Goal: Task Accomplishment & Management: Manage account settings

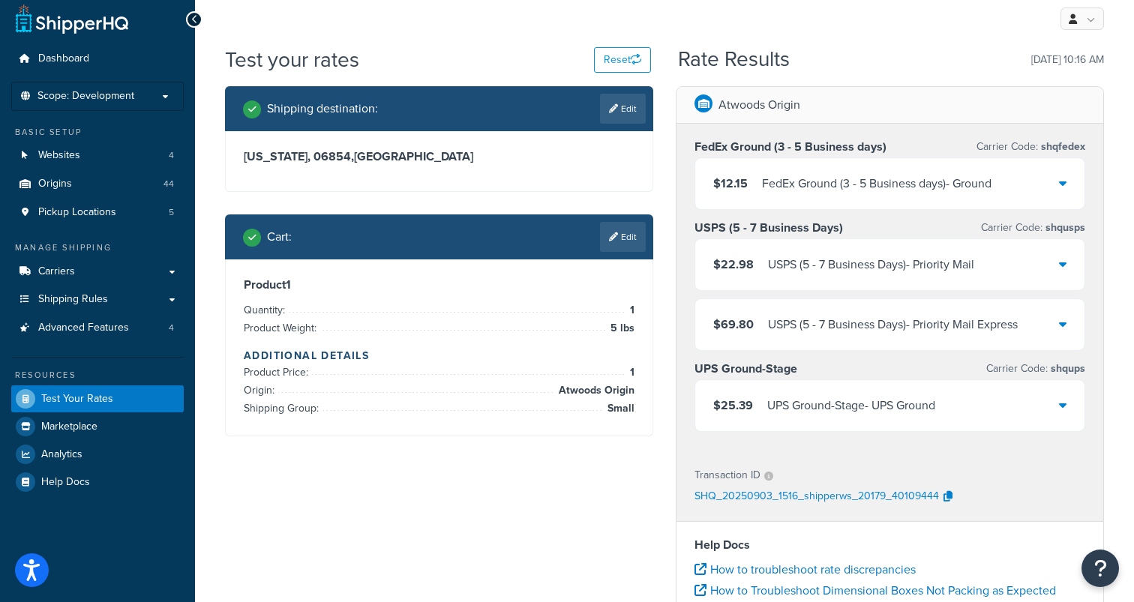
scroll to position [1, 0]
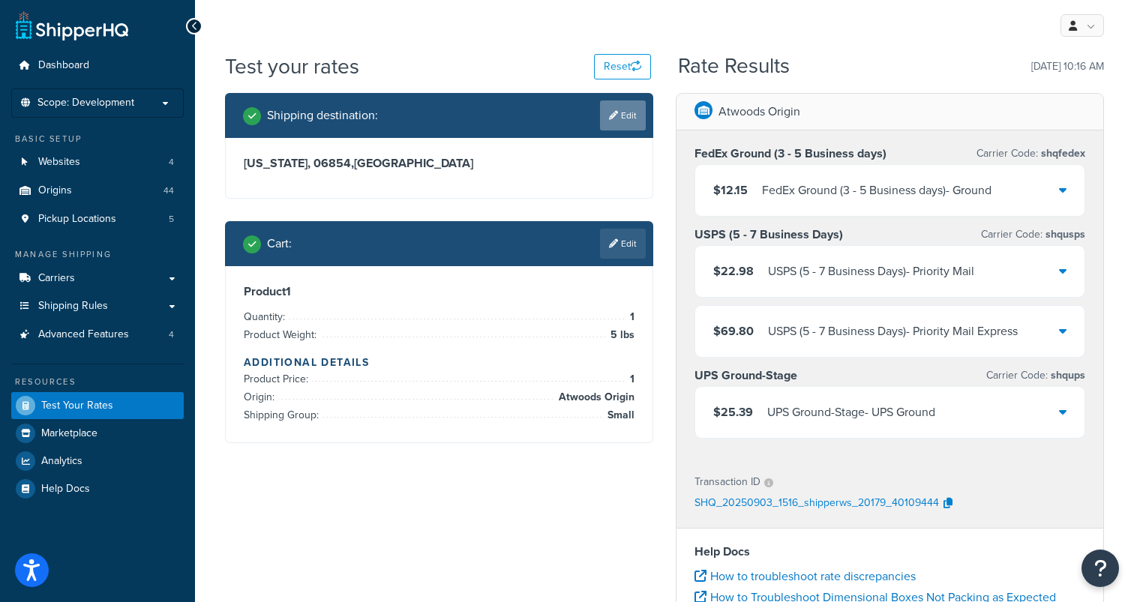
click at [637, 112] on link "Edit" at bounding box center [623, 115] width 46 height 30
select select "CT"
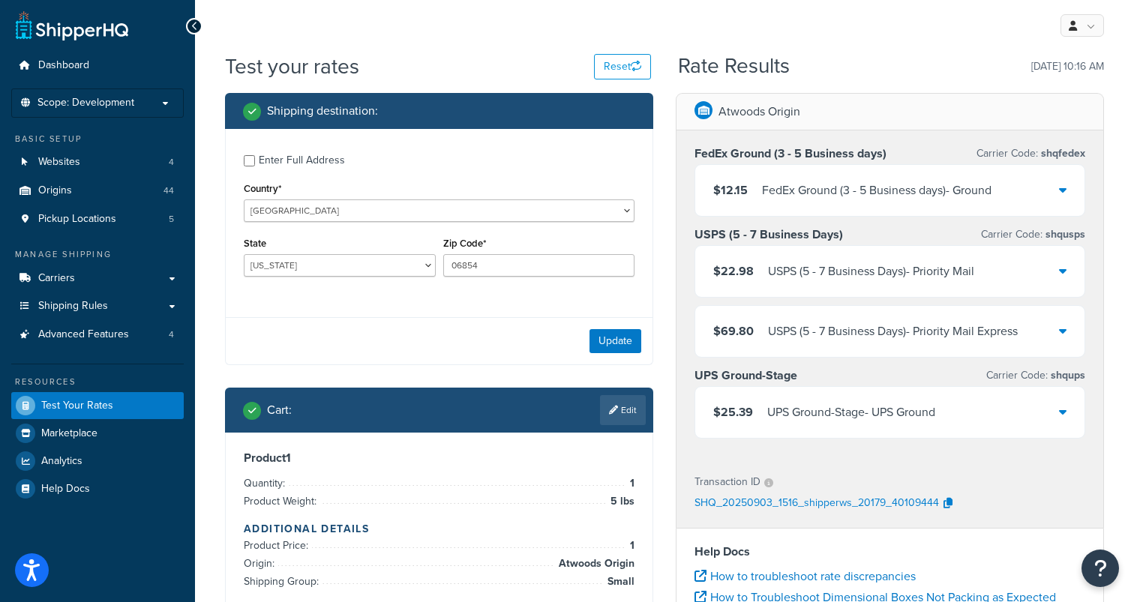
click at [313, 157] on div "Enter Full Address" at bounding box center [302, 160] width 86 height 21
click at [255, 157] on input "Enter Full Address" at bounding box center [249, 160] width 11 height 11
checkbox input "true"
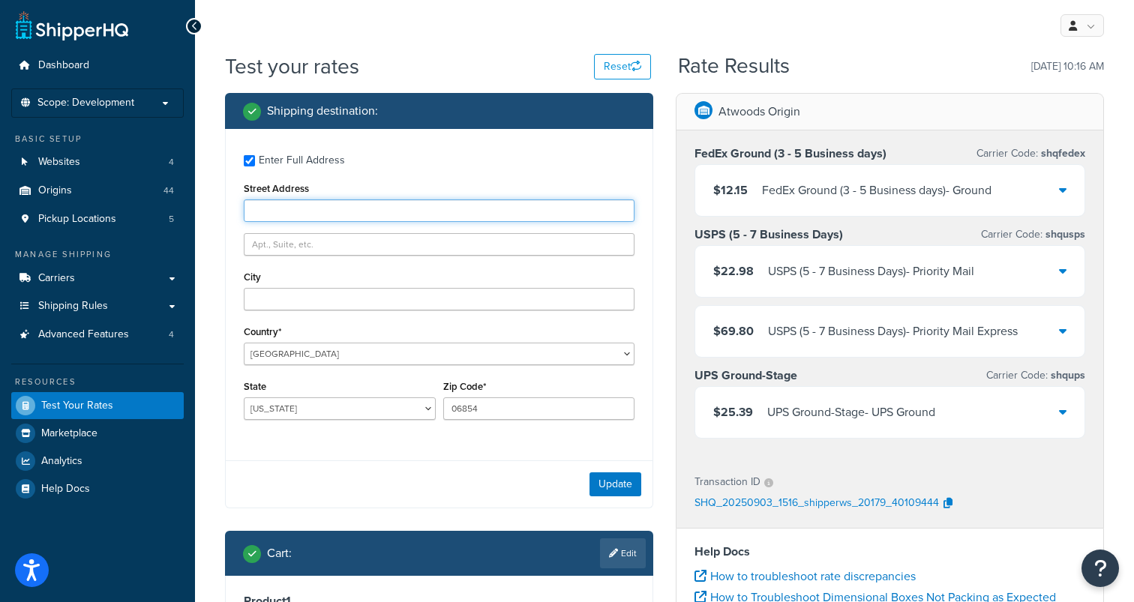
click at [309, 212] on input "Street Address" at bounding box center [439, 210] width 391 height 22
paste input "2608 N Moore Ave"
click at [309, 212] on input "Street Address" at bounding box center [439, 210] width 391 height 22
type input "2608 N Moore Ave"
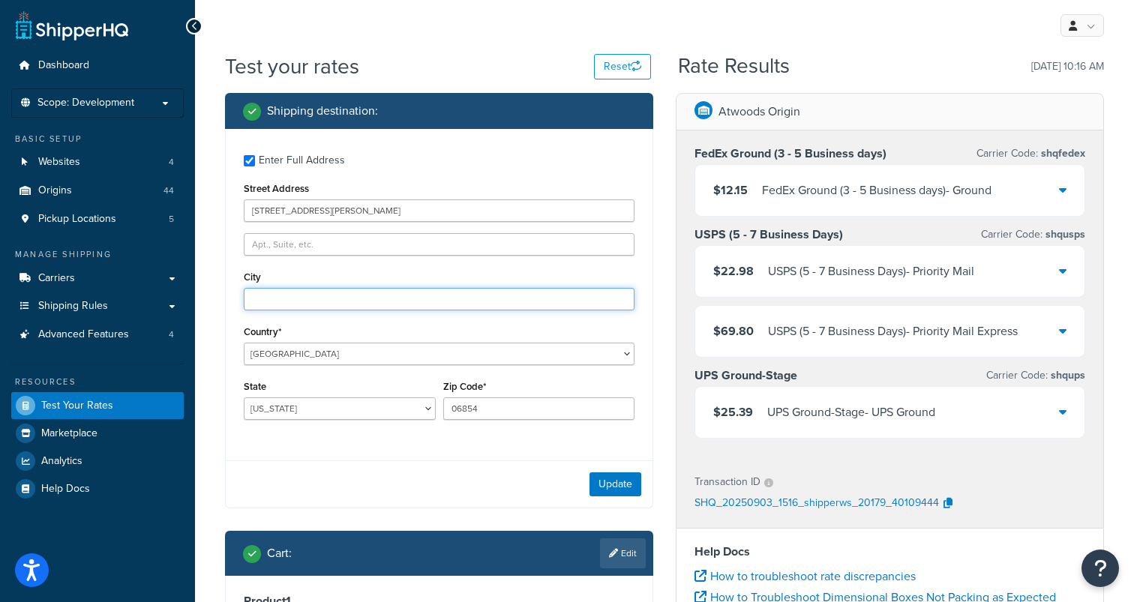
type input "Moore"
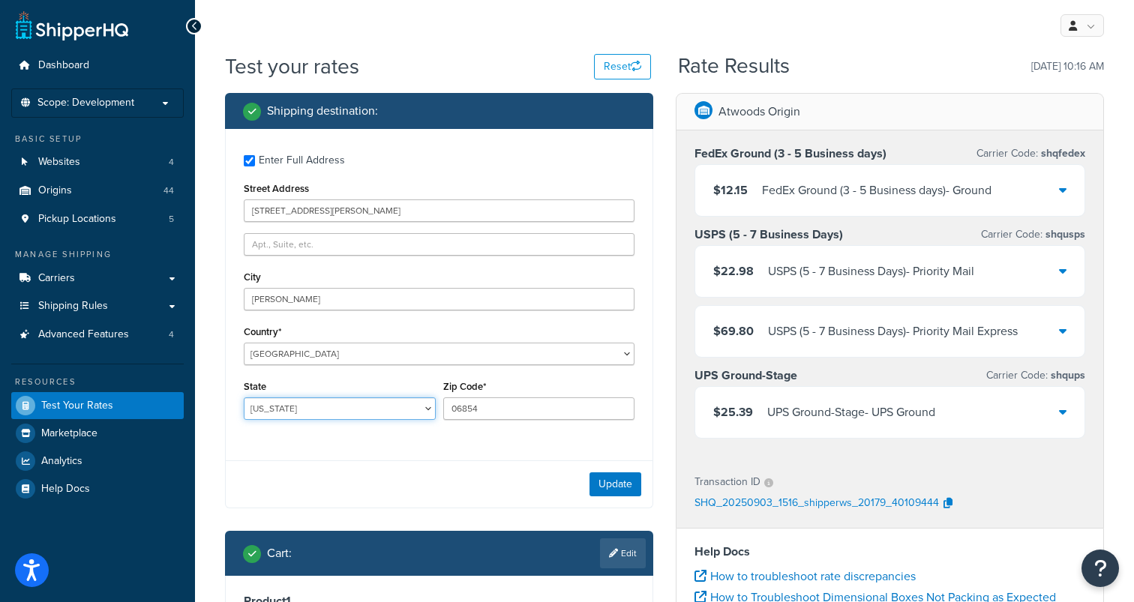
select select "OK"
click at [628, 483] on button "Update" at bounding box center [615, 484] width 52 height 24
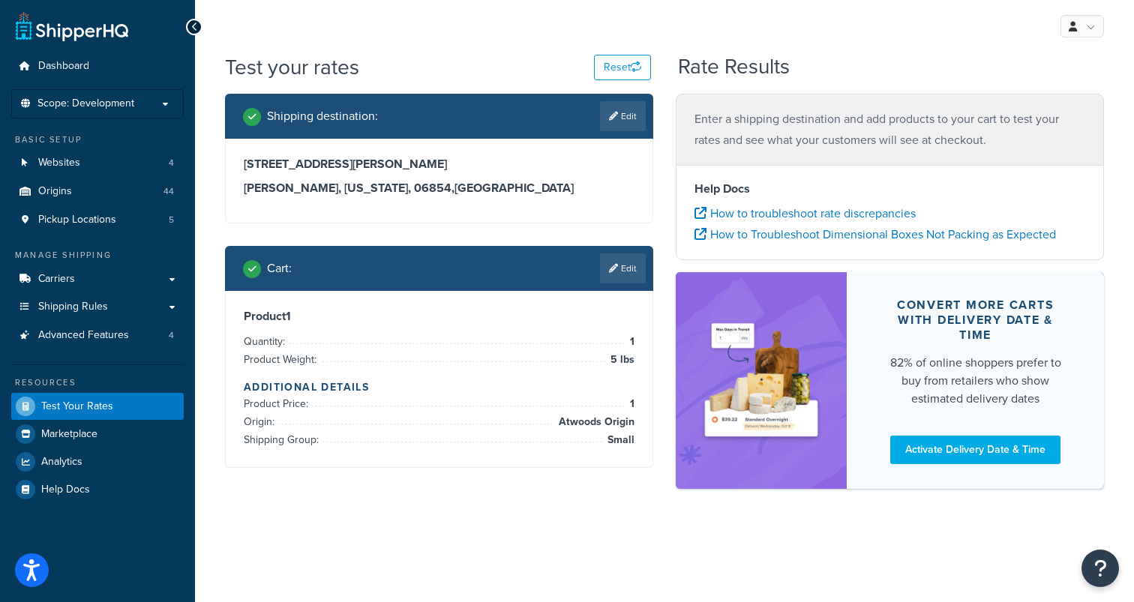
scroll to position [0, 0]
click at [637, 265] on link "Edit" at bounding box center [623, 268] width 46 height 30
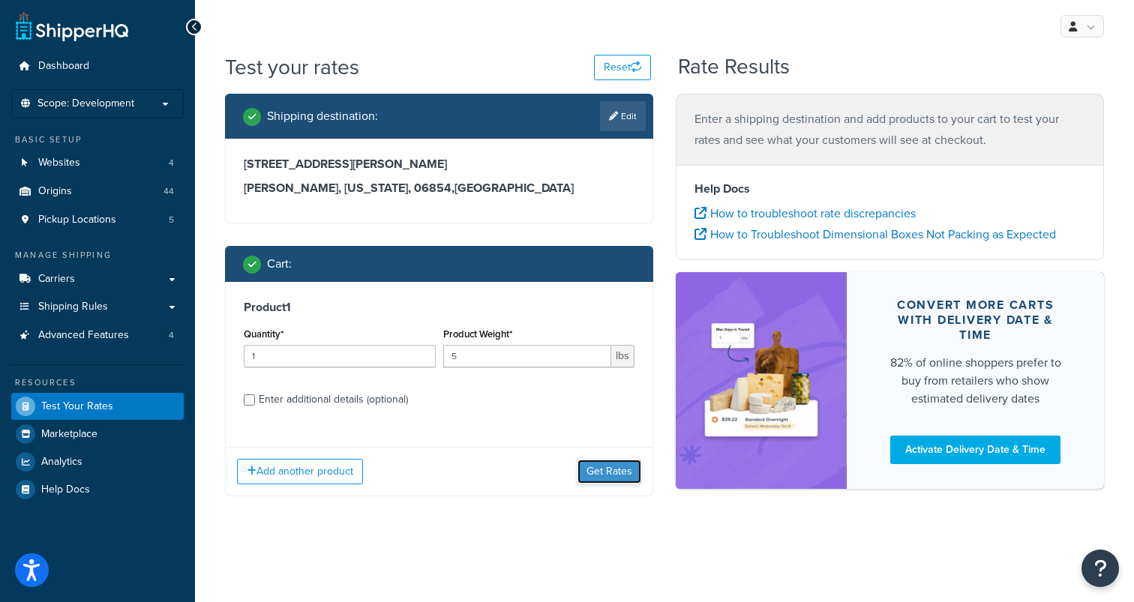
click at [606, 466] on button "Get Rates" at bounding box center [609, 472] width 64 height 24
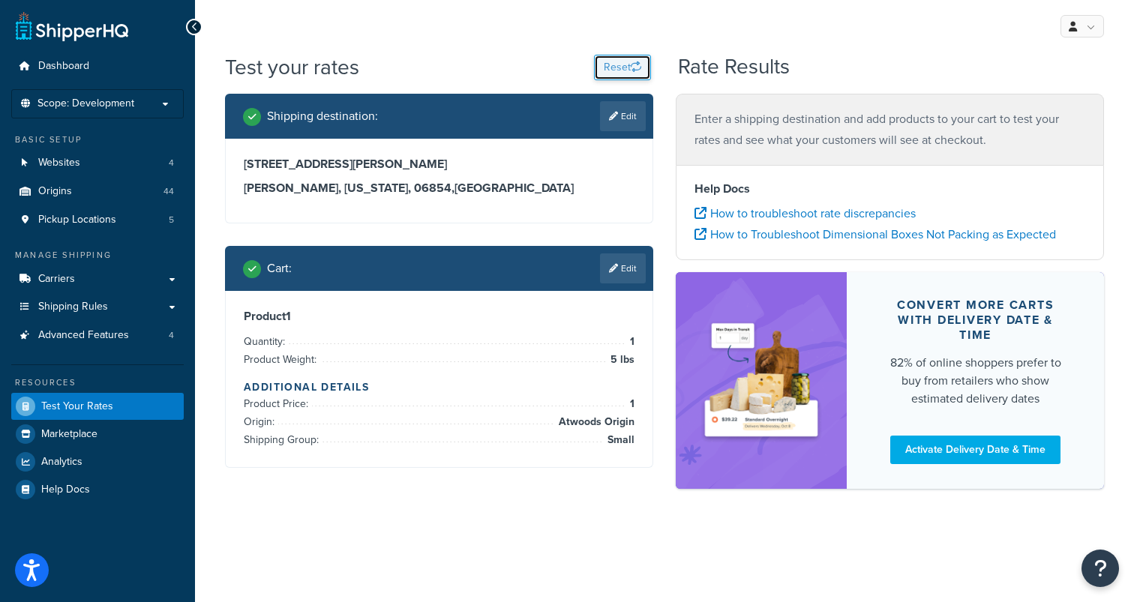
click at [618, 58] on button "Reset" at bounding box center [622, 67] width 57 height 25
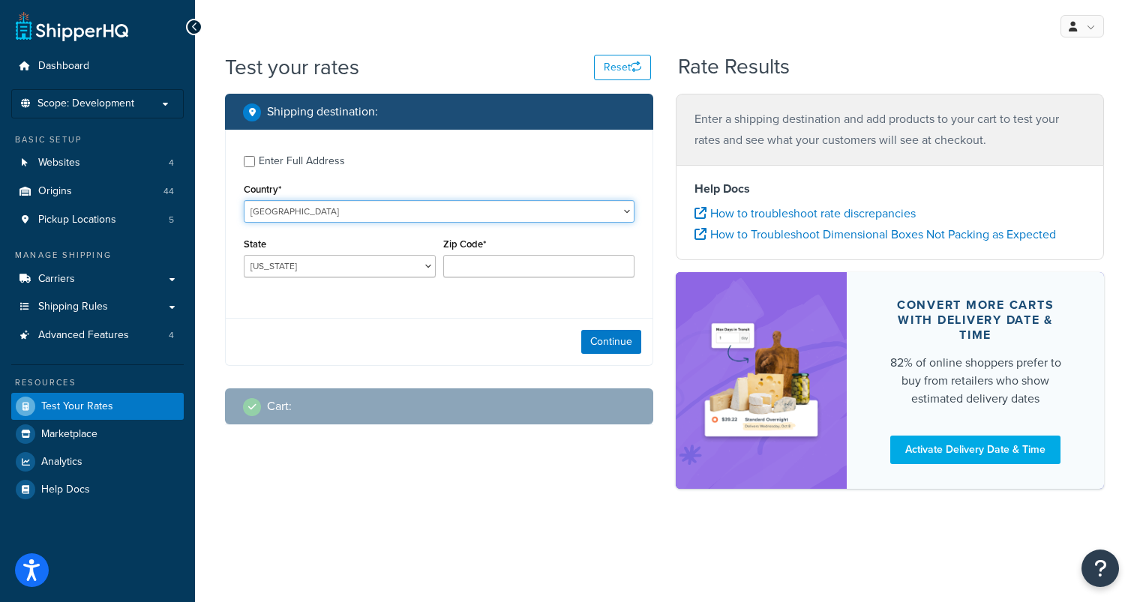
click at [302, 208] on select "United States United Kingdom Afghanistan Åland Islands Albania Algeria American…" at bounding box center [439, 211] width 391 height 22
click at [303, 160] on div "Enter Full Address" at bounding box center [302, 161] width 86 height 21
click at [255, 160] on input "Enter Full Address" at bounding box center [249, 161] width 11 height 11
checkbox input "true"
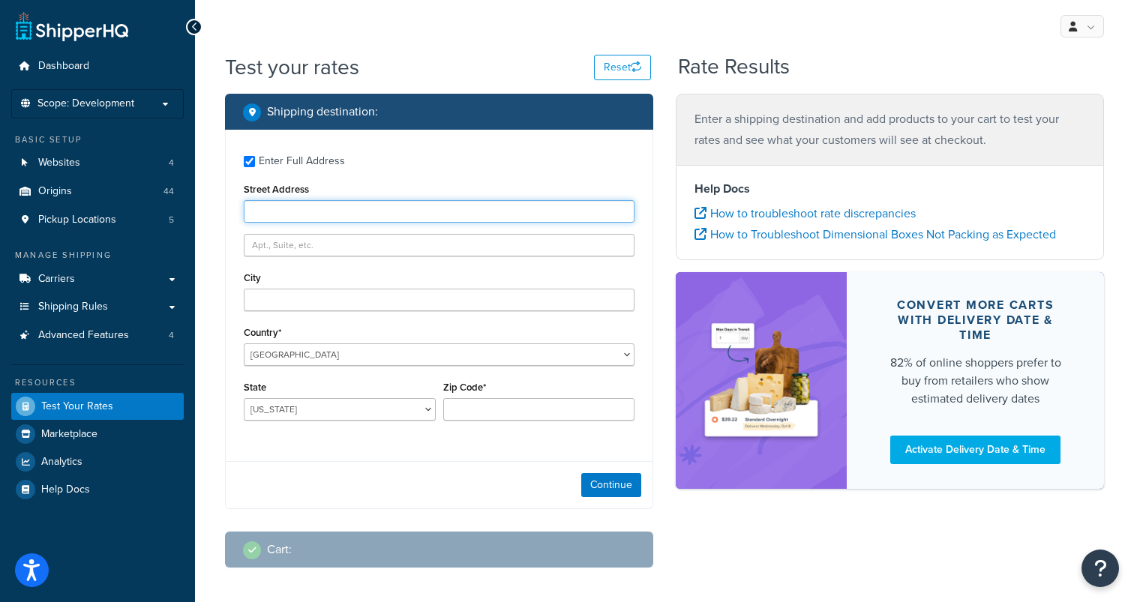
click at [304, 212] on input "Street Address" at bounding box center [439, 211] width 391 height 22
type input "2608 N Moore Ave"
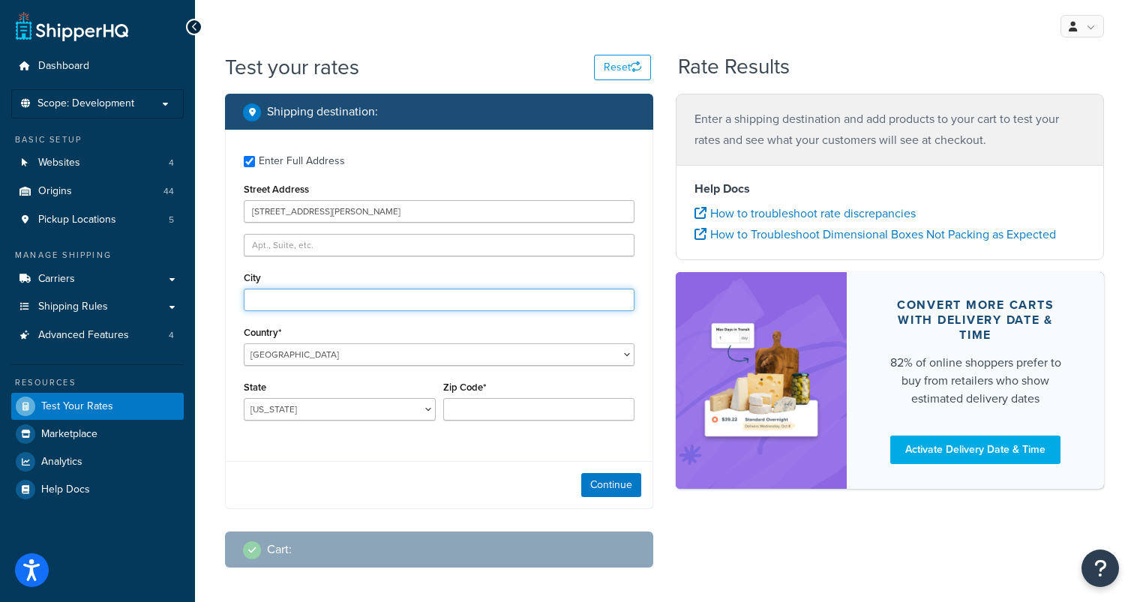
type input "Moore"
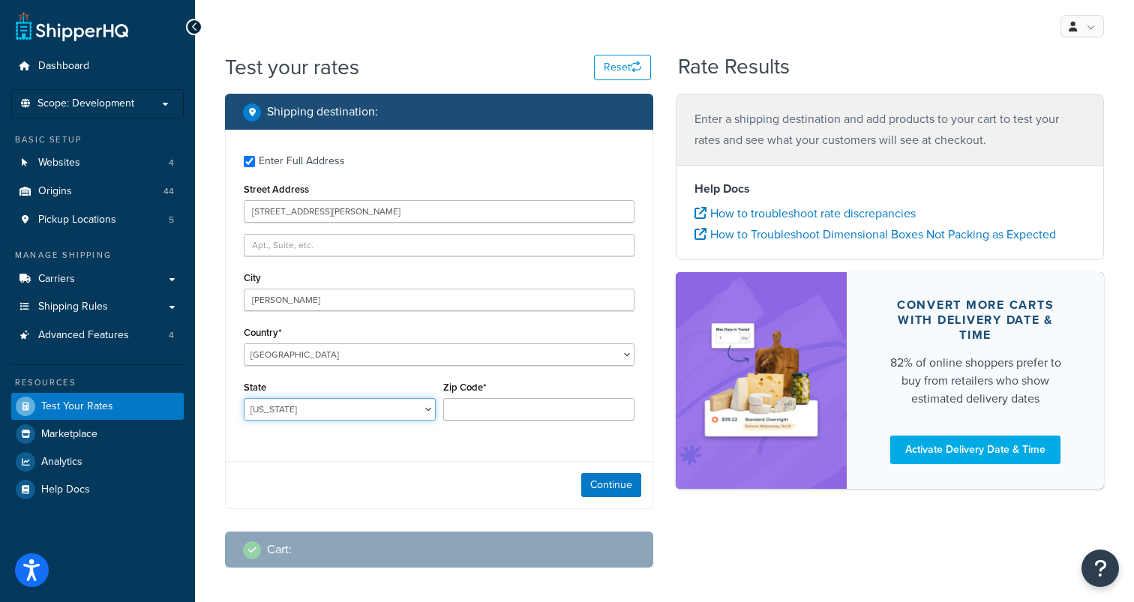
select select "OK"
type input "73160"
click at [605, 486] on button "Continue" at bounding box center [611, 485] width 60 height 24
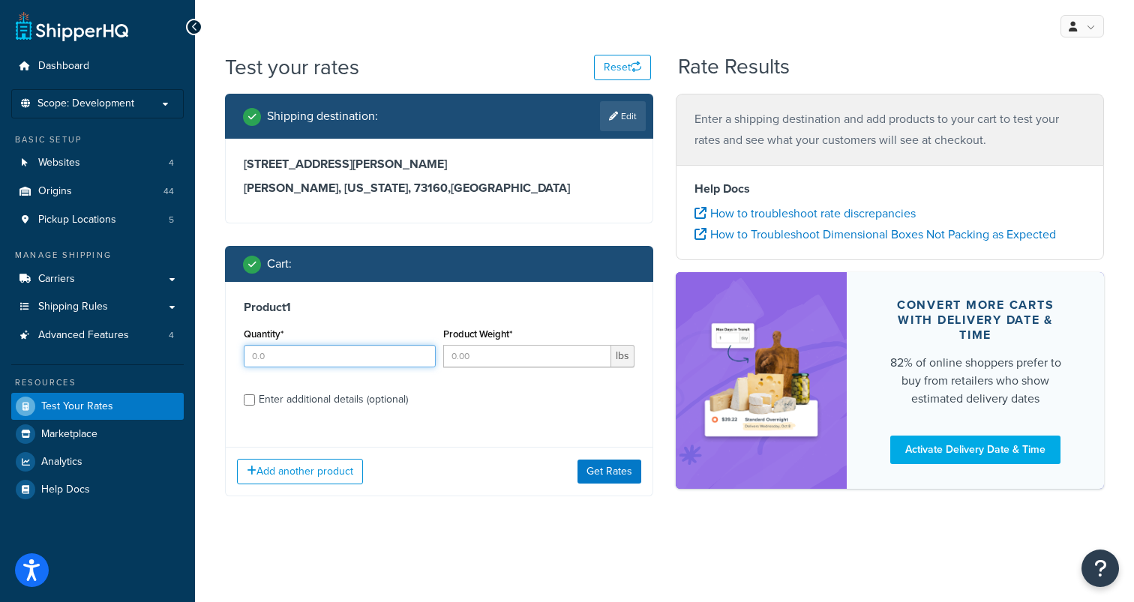
click at [376, 361] on input "Quantity*" at bounding box center [340, 356] width 192 height 22
click at [418, 353] on input "1" at bounding box center [340, 356] width 192 height 22
click at [418, 353] on input "2" at bounding box center [340, 356] width 192 height 22
type input "3"
click at [418, 353] on input "3" at bounding box center [340, 356] width 192 height 22
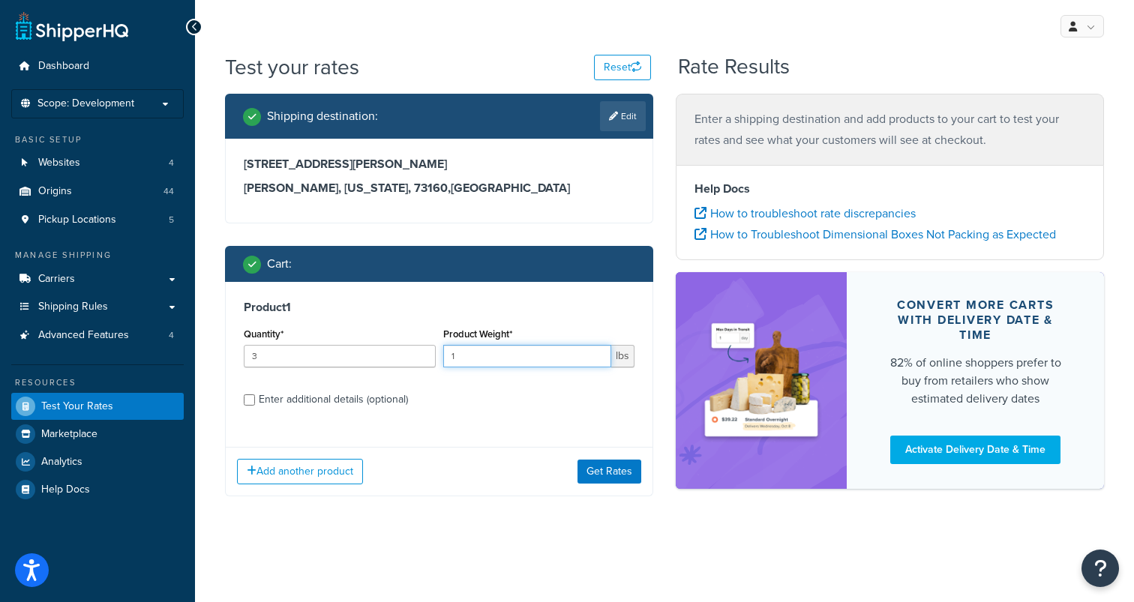
type input "1"
click at [597, 349] on input "1" at bounding box center [527, 356] width 169 height 22
click at [390, 403] on div "Enter additional details (optional)" at bounding box center [333, 399] width 149 height 21
click at [255, 403] on input "Enter additional details (optional)" at bounding box center [249, 399] width 11 height 11
checkbox input "true"
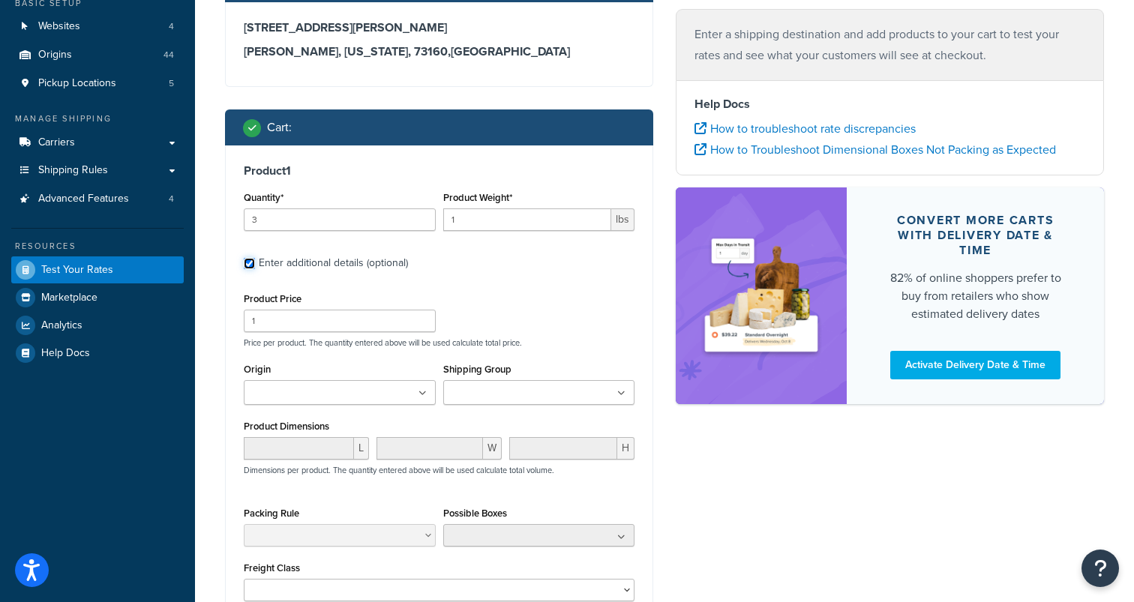
scroll to position [141, 0]
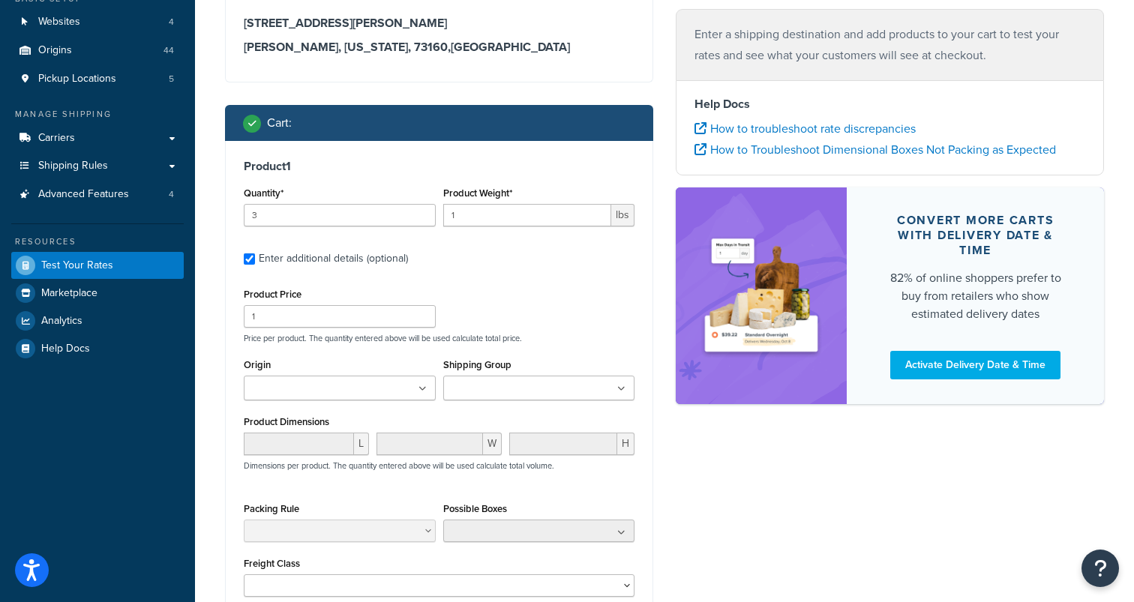
click at [386, 392] on ul at bounding box center [340, 388] width 192 height 25
type input "atwoo"
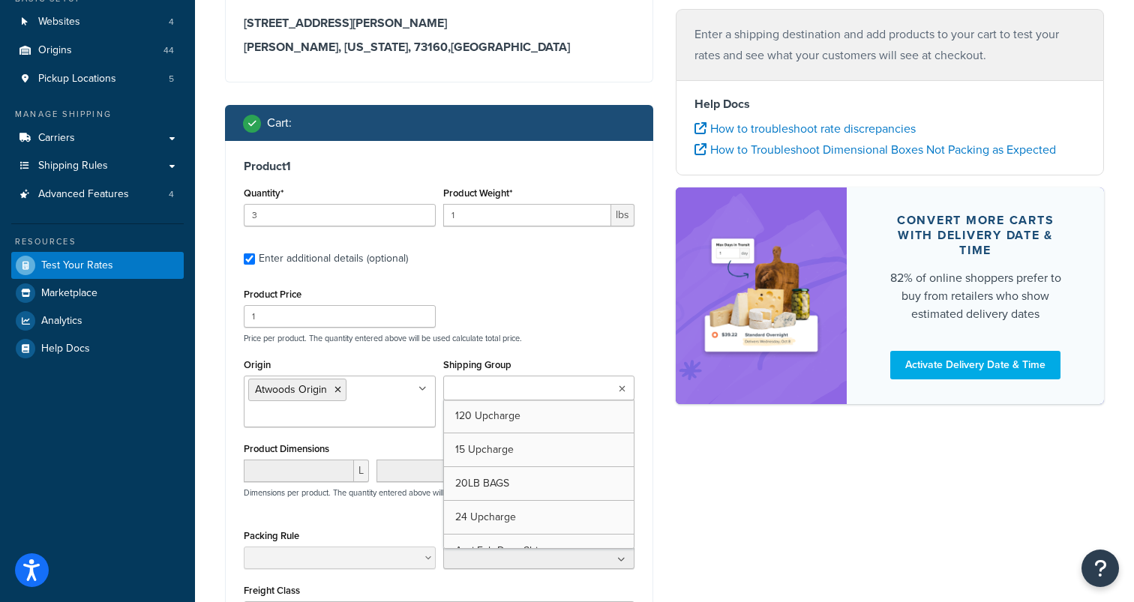
click at [483, 388] on input "Shipping Group" at bounding box center [514, 389] width 133 height 16
type input "small"
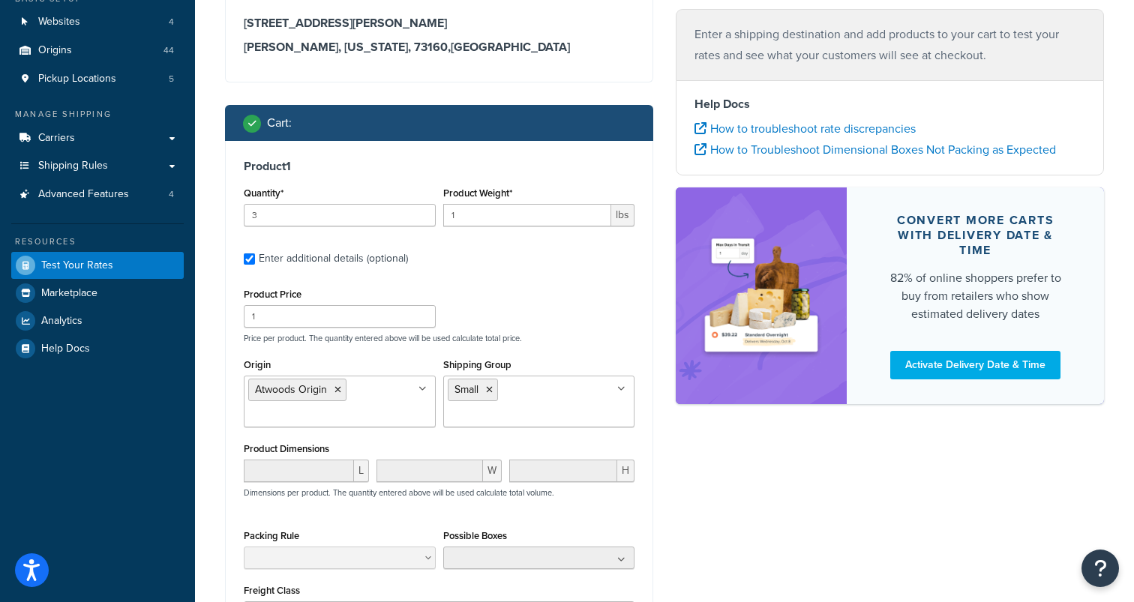
click at [702, 469] on div "Shipping destination : Edit 2608 N Moore Ave Moore, Oklahoma, 73160 , United St…" at bounding box center [664, 365] width 901 height 824
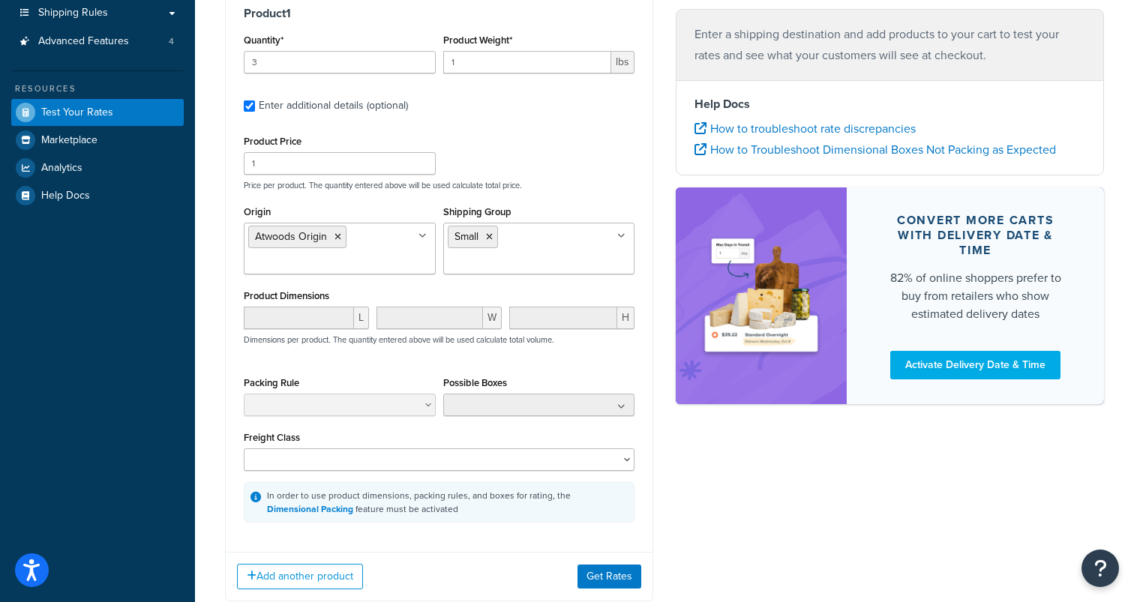
scroll to position [295, 0]
click at [601, 578] on button "Get Rates" at bounding box center [609, 576] width 64 height 24
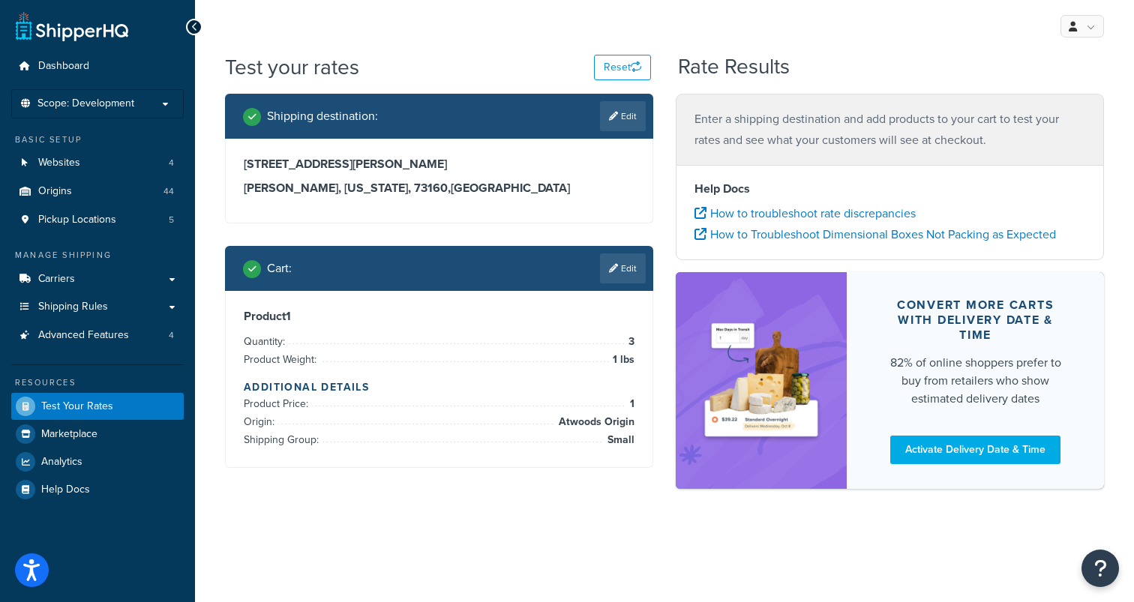
scroll to position [0, 0]
click at [623, 103] on link "Edit" at bounding box center [623, 116] width 46 height 30
select select "OK"
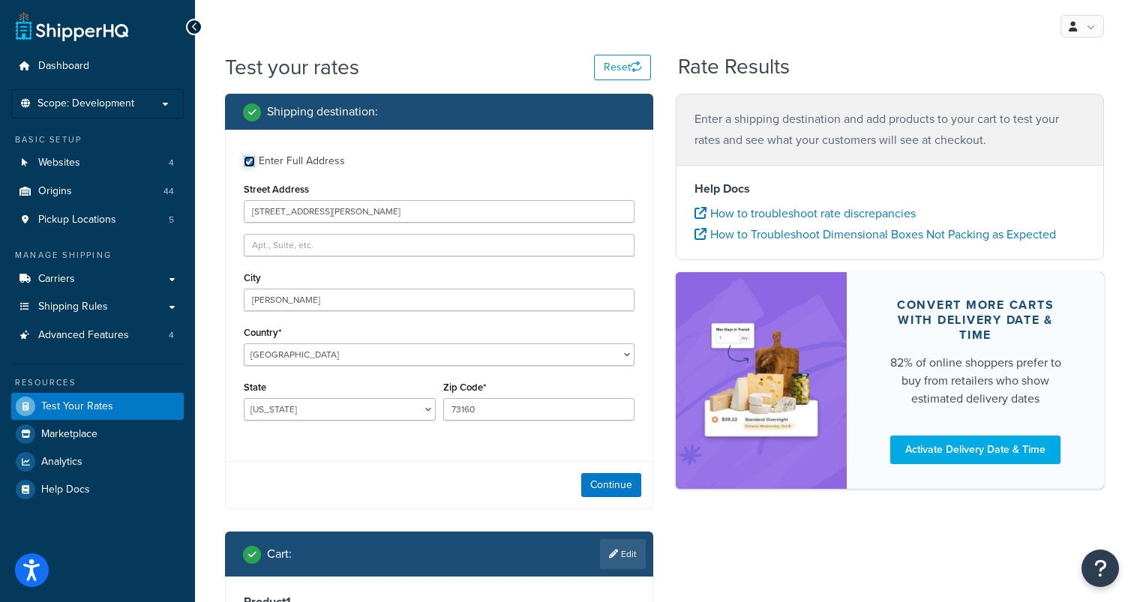
click at [252, 157] on input "Enter Full Address" at bounding box center [249, 161] width 11 height 11
checkbox input "false"
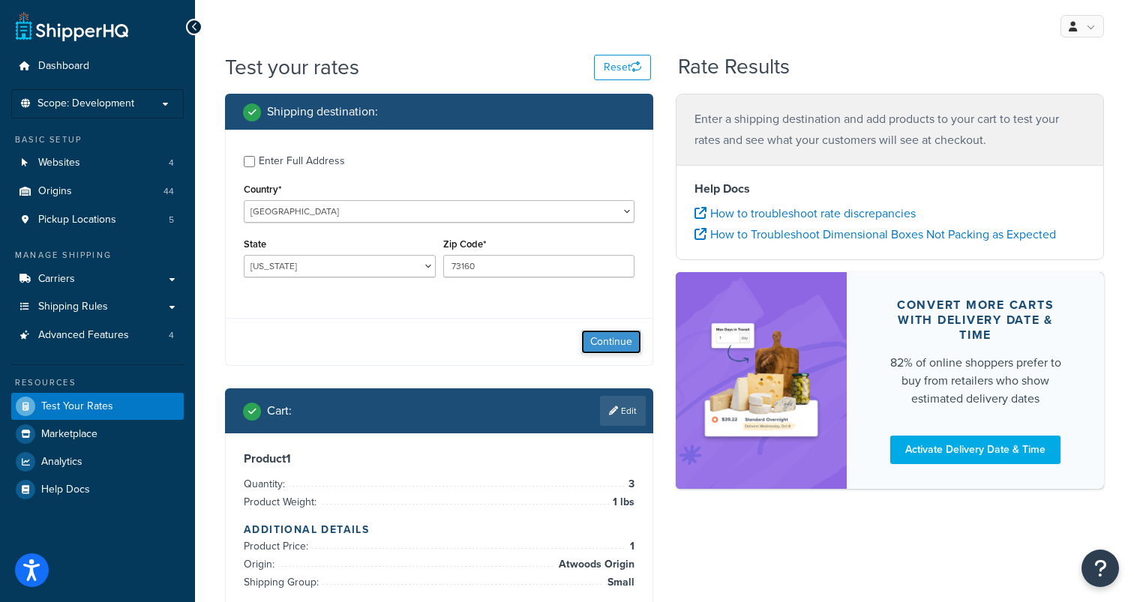
click at [593, 335] on button "Continue" at bounding box center [611, 342] width 60 height 24
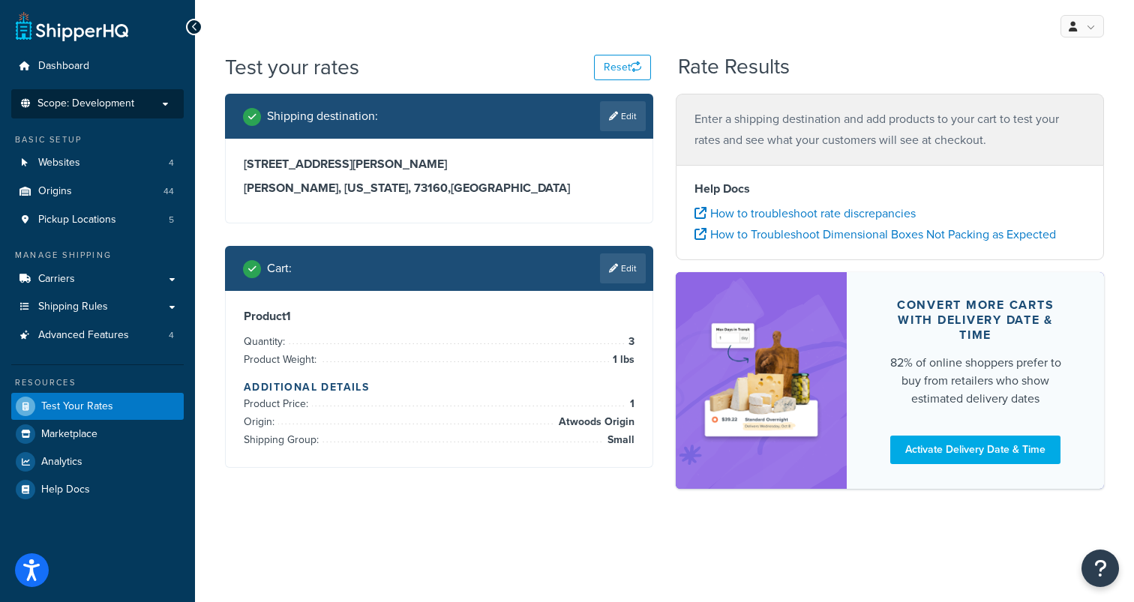
click at [126, 103] on span "Scope: Development" at bounding box center [85, 103] width 97 height 13
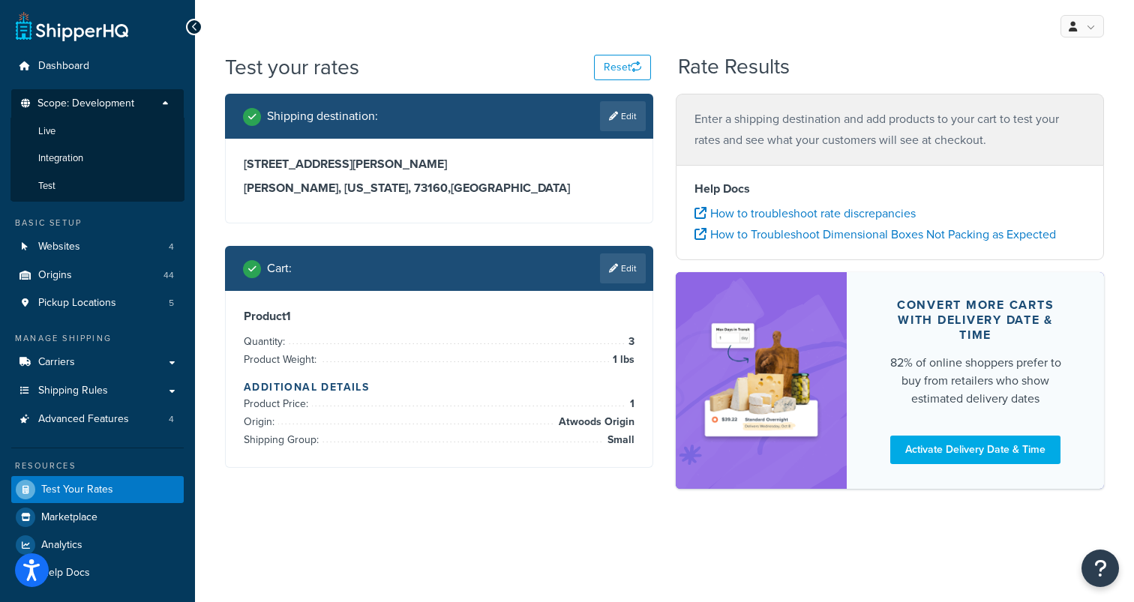
click at [126, 103] on span "Scope: Development" at bounding box center [85, 103] width 97 height 13
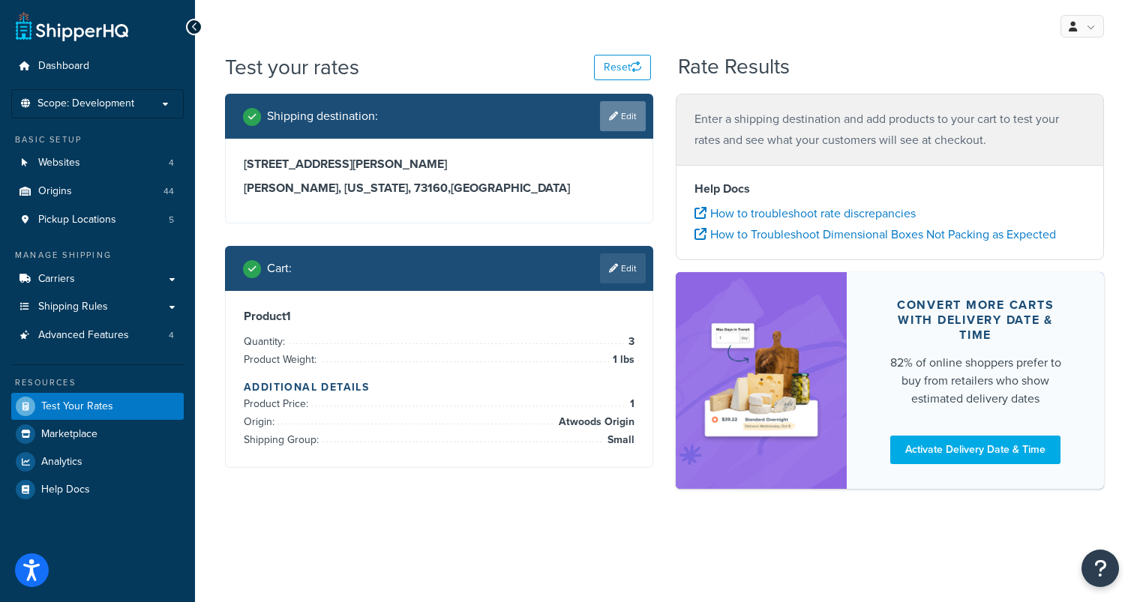
click at [622, 117] on link "Edit" at bounding box center [623, 116] width 46 height 30
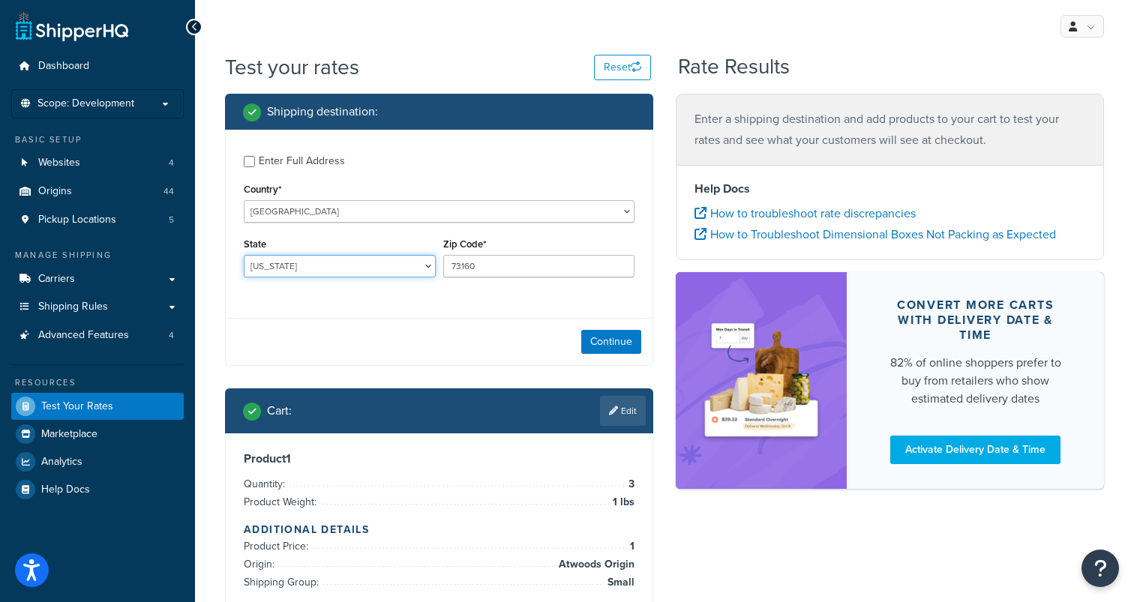
click at [331, 265] on select "Alabama Alaska American Samoa Arizona Arkansas Armed Forces Americas Armed Forc…" at bounding box center [340, 266] width 192 height 22
select select "CT"
click at [244, 255] on select "Alabama Alaska American Samoa Arizona Arkansas Armed Forces Americas Armed Forc…" at bounding box center [340, 266] width 192 height 22
click at [483, 262] on input "73160" at bounding box center [539, 266] width 192 height 22
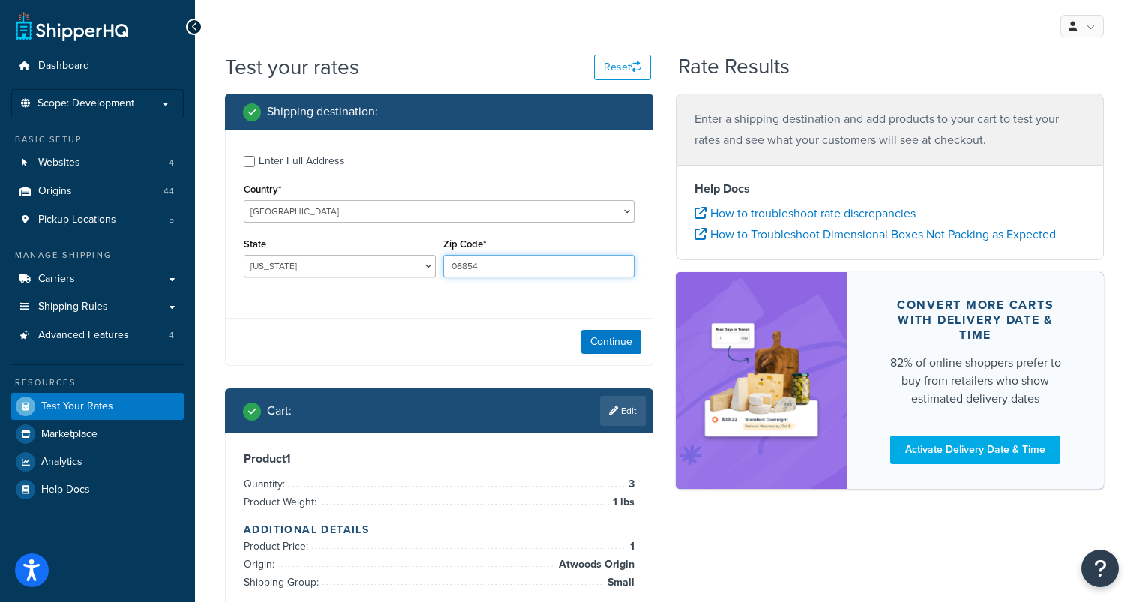
type input "06854"
click at [457, 303] on div "Enter Full Address Country* United States United Kingdom Afghanistan Åland Isla…" at bounding box center [439, 218] width 427 height 177
click at [614, 343] on button "Continue" at bounding box center [611, 342] width 60 height 24
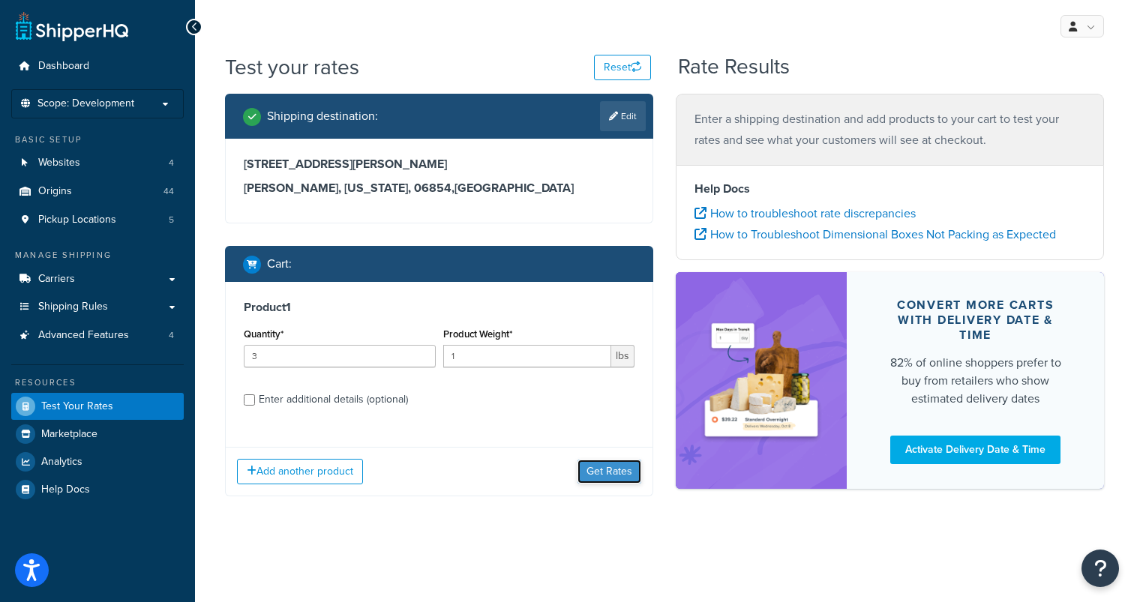
click at [613, 473] on button "Get Rates" at bounding box center [609, 472] width 64 height 24
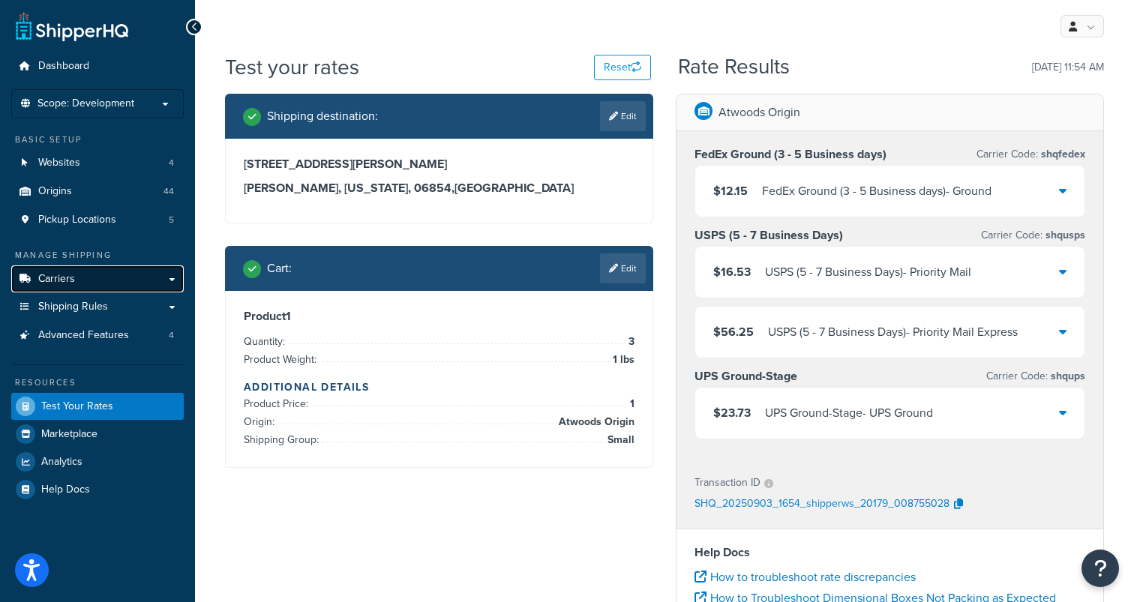
click at [89, 276] on link "Carriers" at bounding box center [97, 279] width 172 height 28
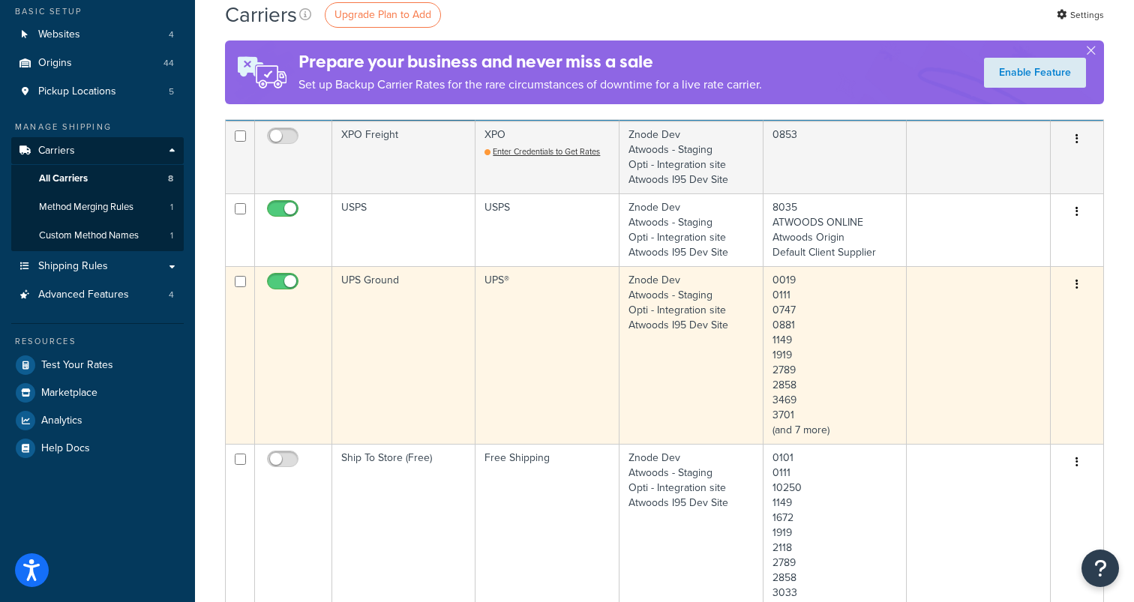
scroll to position [67, 0]
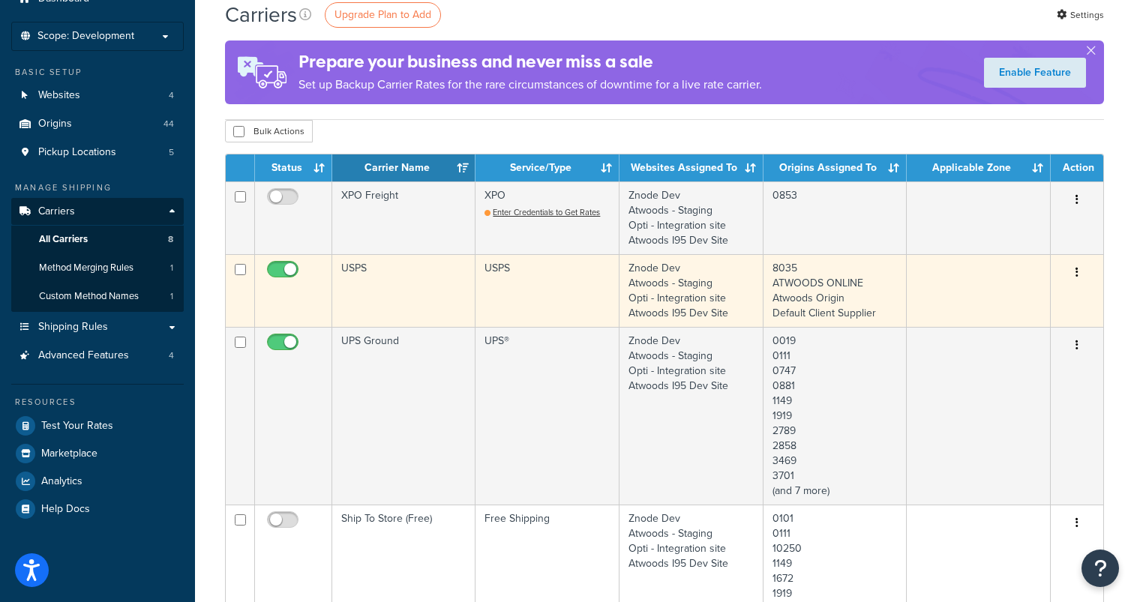
click at [1080, 272] on button "button" at bounding box center [1076, 273] width 21 height 24
click at [1042, 297] on link "Edit" at bounding box center [1016, 303] width 118 height 31
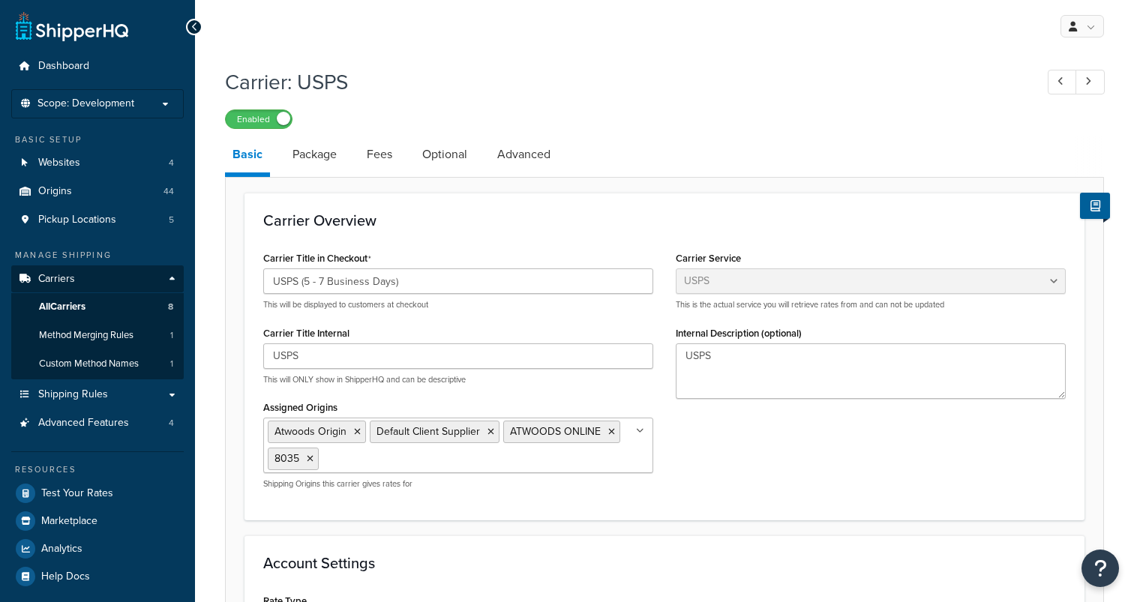
select select "usps"
select select "ONLINE"
click at [468, 279] on input "USPS (5 - 7 Business Days)" at bounding box center [458, 280] width 390 height 25
click at [528, 153] on link "Advanced" at bounding box center [524, 154] width 68 height 36
select select "false"
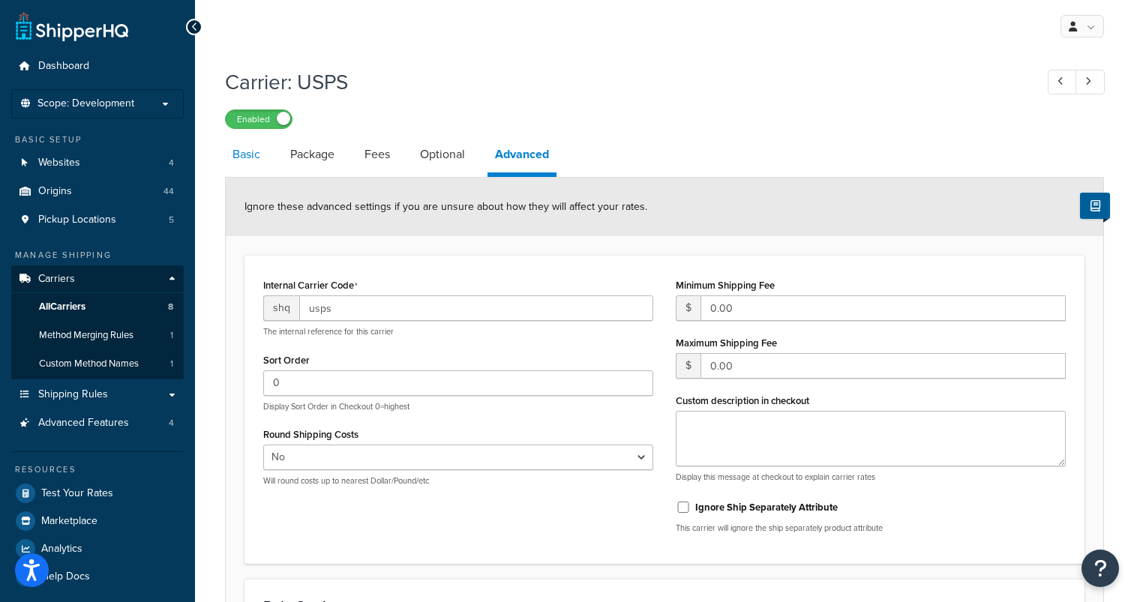
click at [259, 158] on link "Basic" at bounding box center [246, 154] width 43 height 36
select select "usps"
select select "ONLINE"
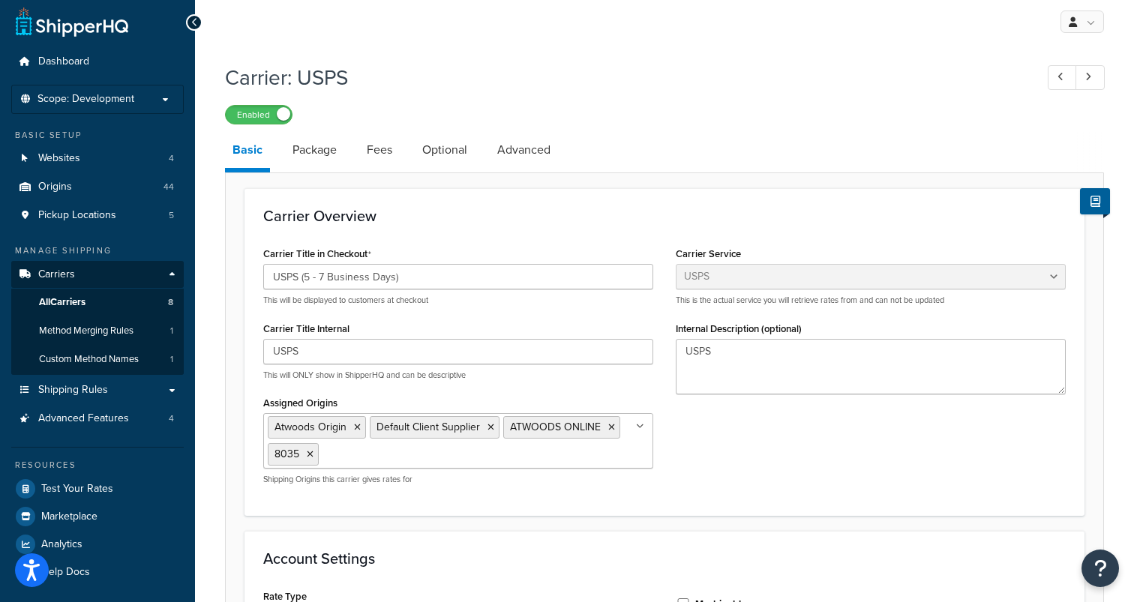
scroll to position [4, 0]
click at [102, 361] on span "Custom Method Names" at bounding box center [89, 360] width 100 height 13
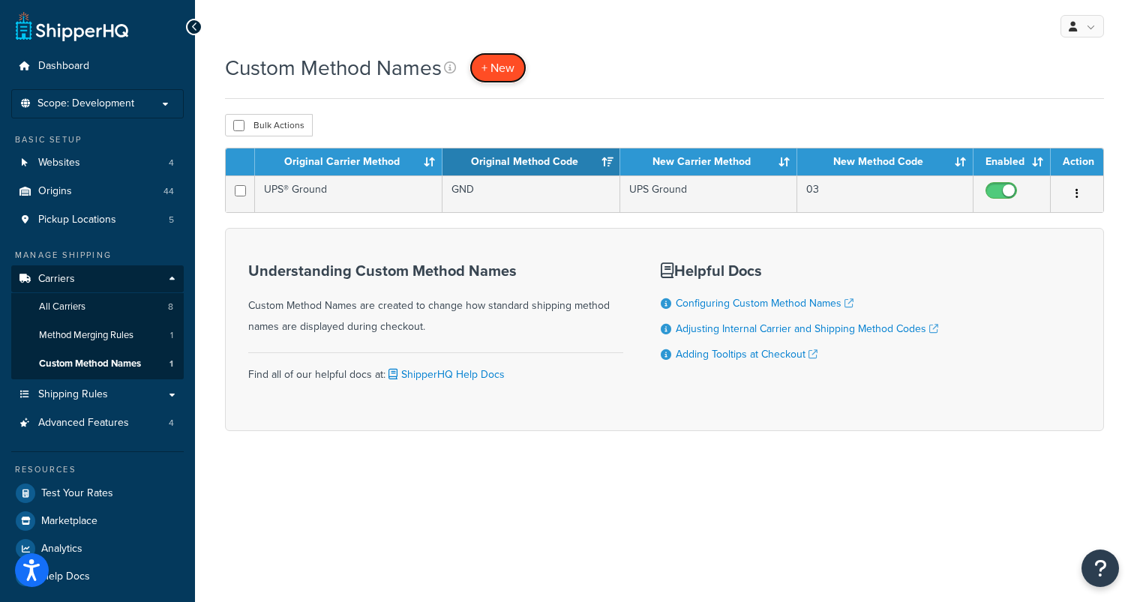
click at [504, 64] on span "+ New" at bounding box center [497, 67] width 33 height 17
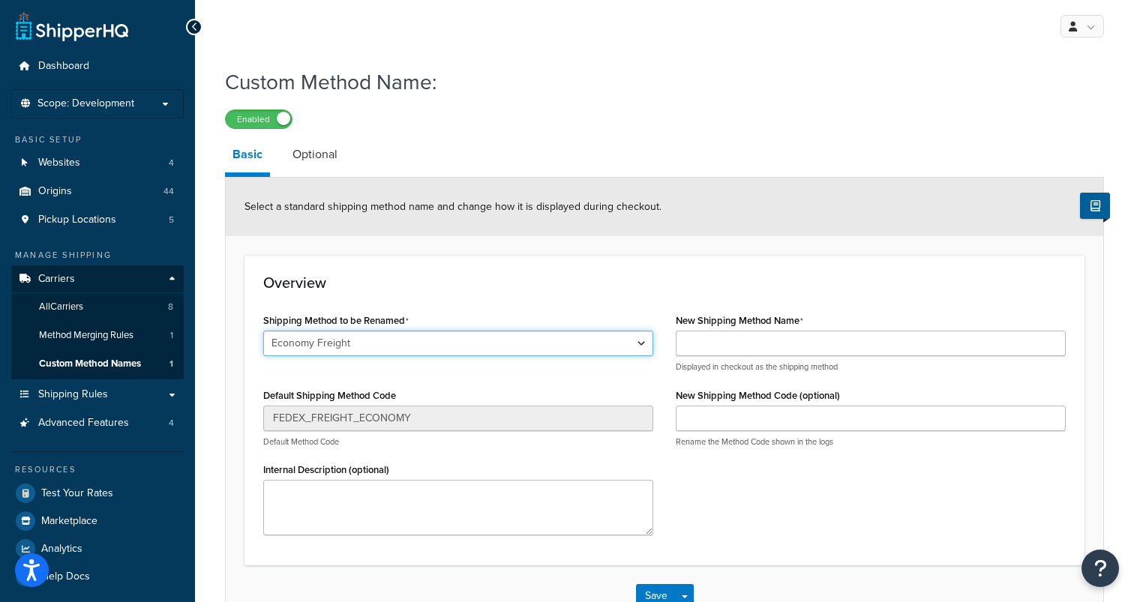
click at [499, 350] on select "Economy Freight Ground Ground Economy UPS® Ground Priority Mail Priority Mail E…" at bounding box center [458, 343] width 390 height 25
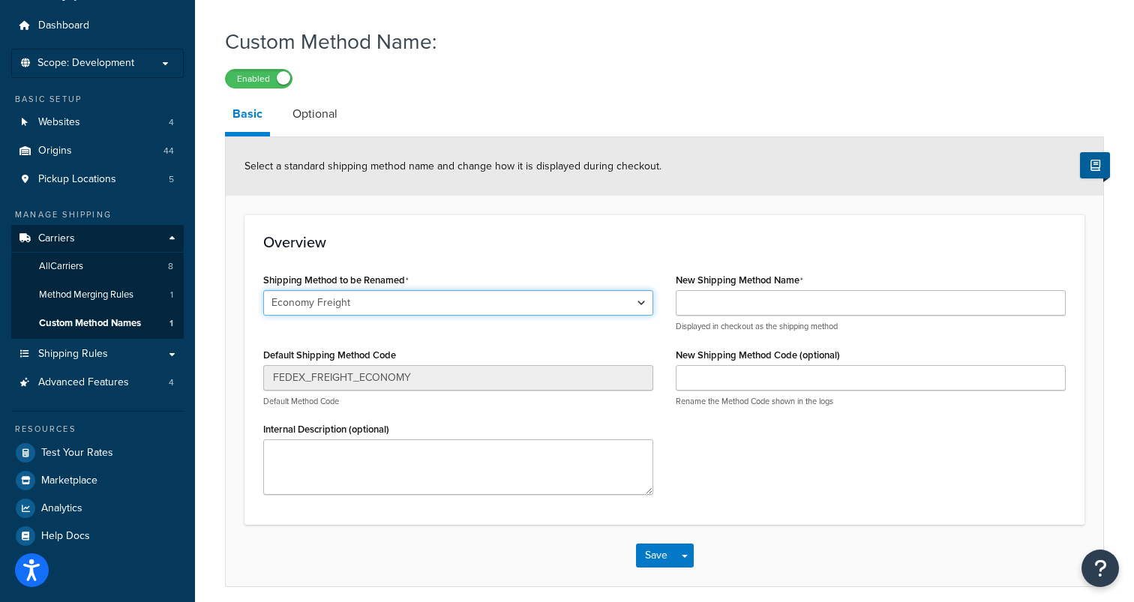
scroll to position [37, 0]
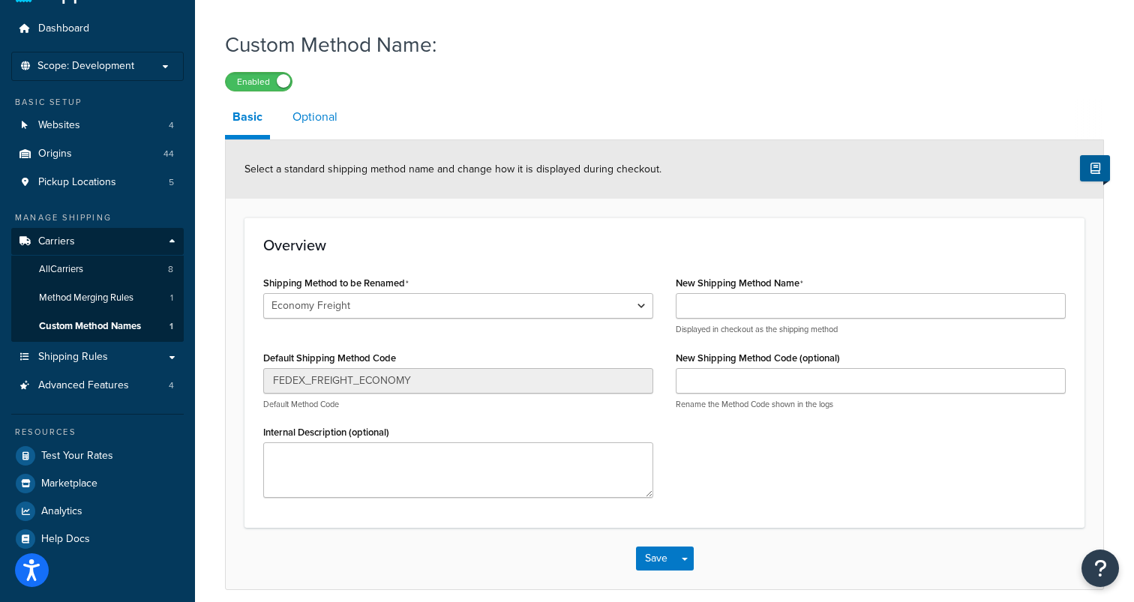
click at [319, 111] on link "Optional" at bounding box center [315, 117] width 60 height 36
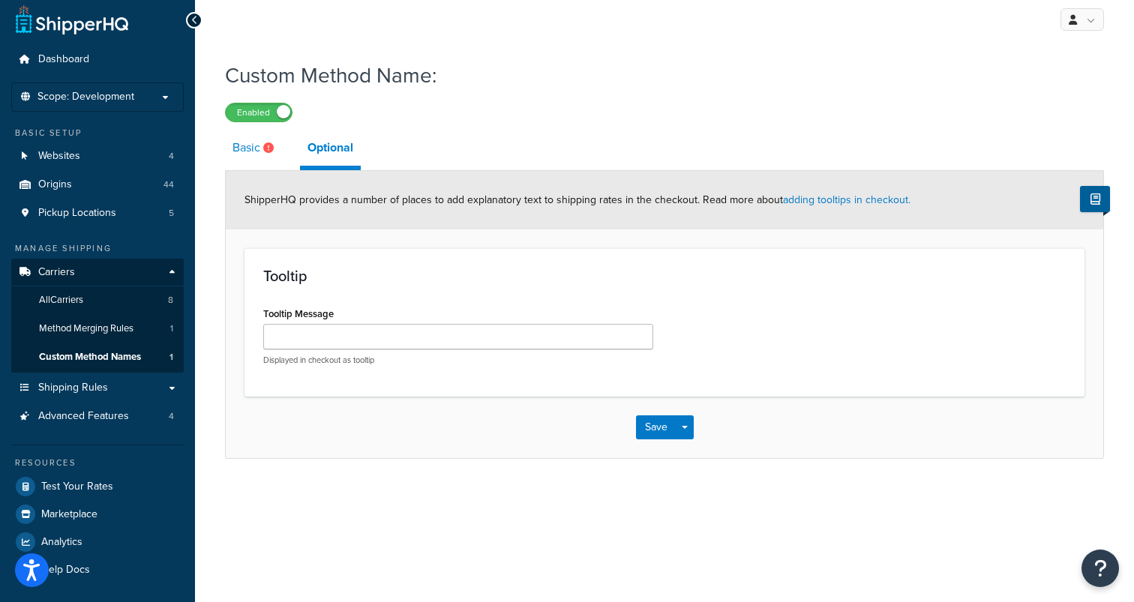
click at [246, 145] on link "Basic" at bounding box center [255, 148] width 60 height 36
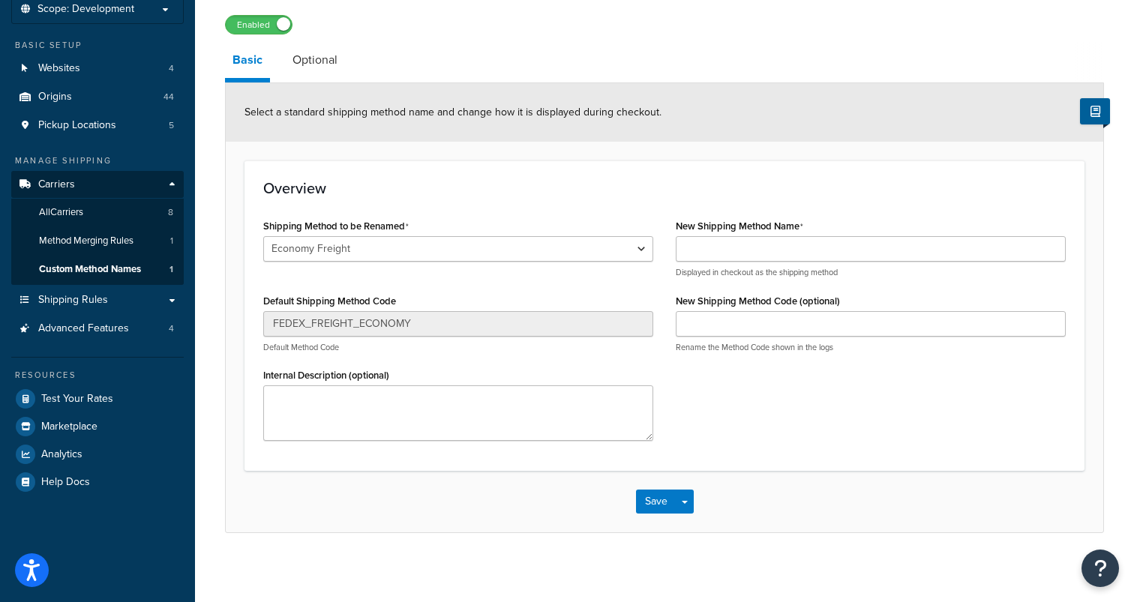
scroll to position [100, 0]
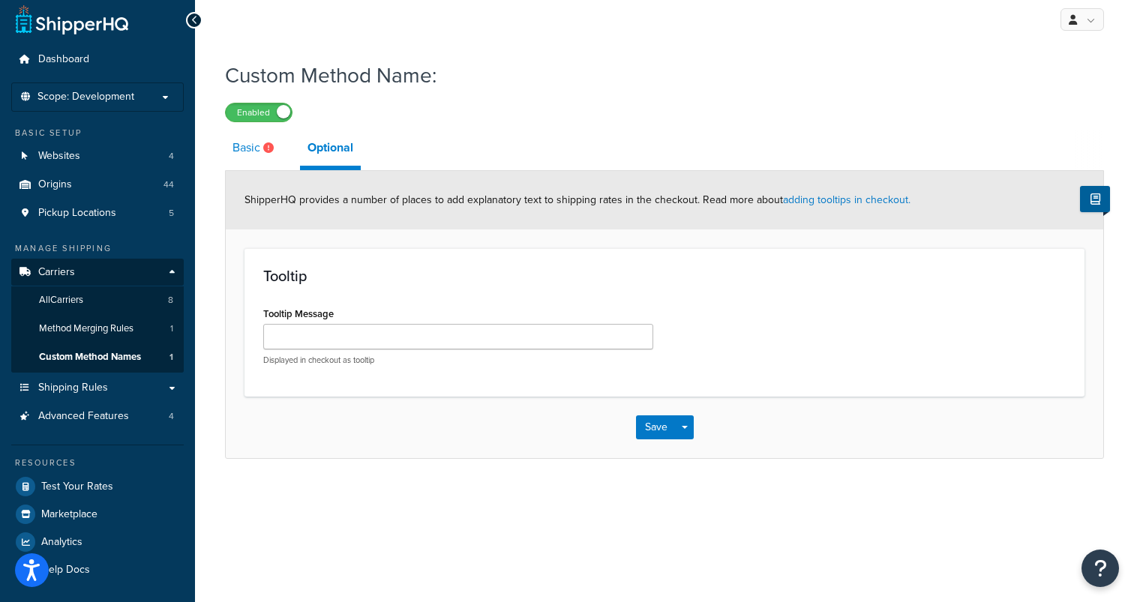
scroll to position [7, 0]
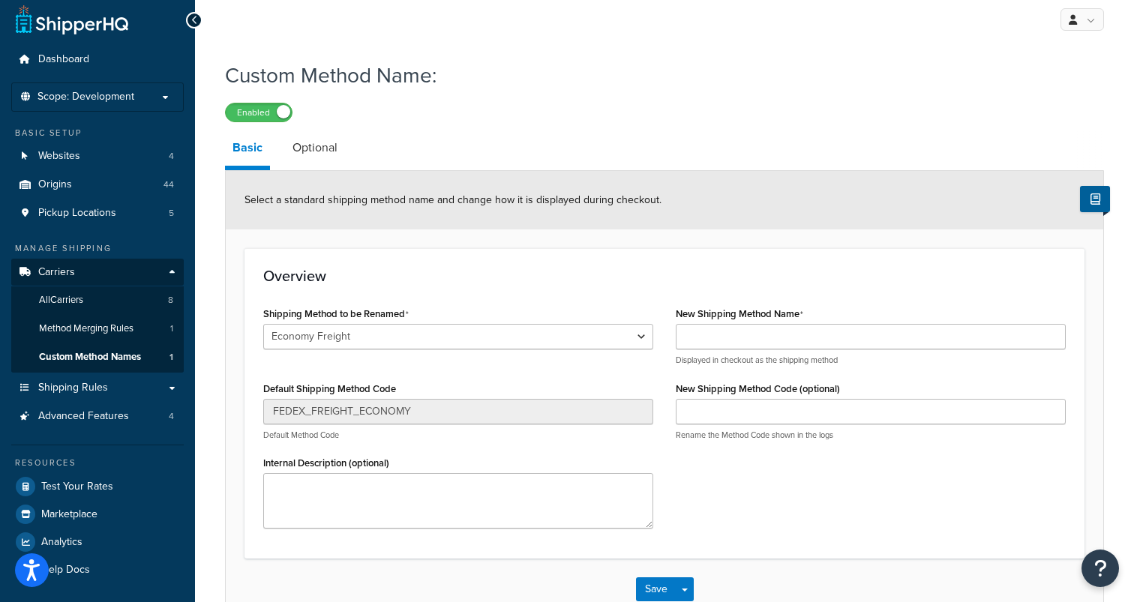
scroll to position [37, 0]
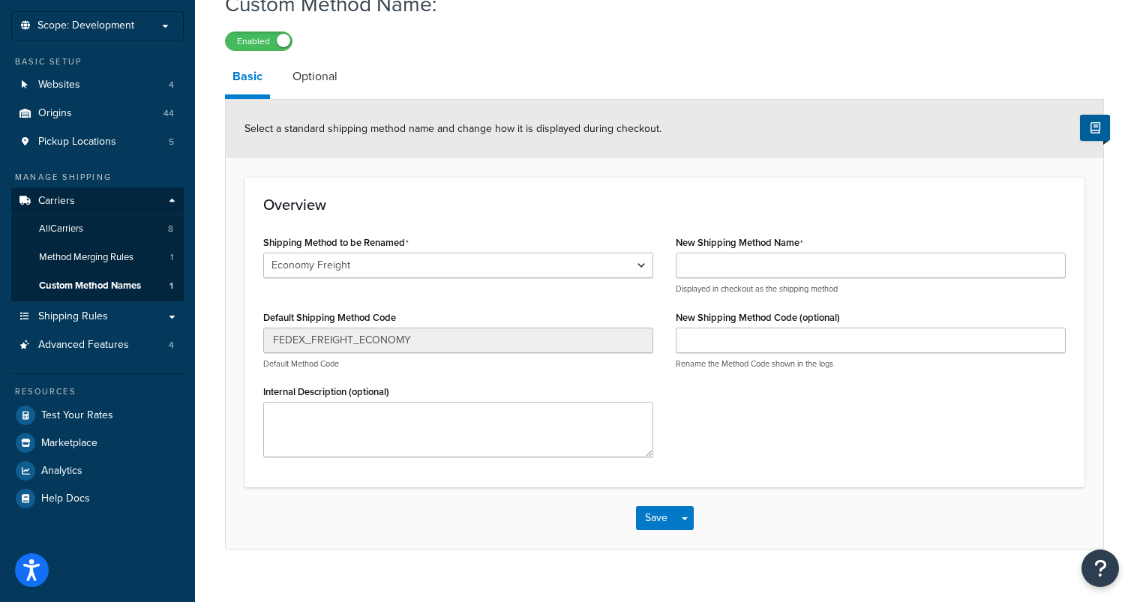
scroll to position [100, 0]
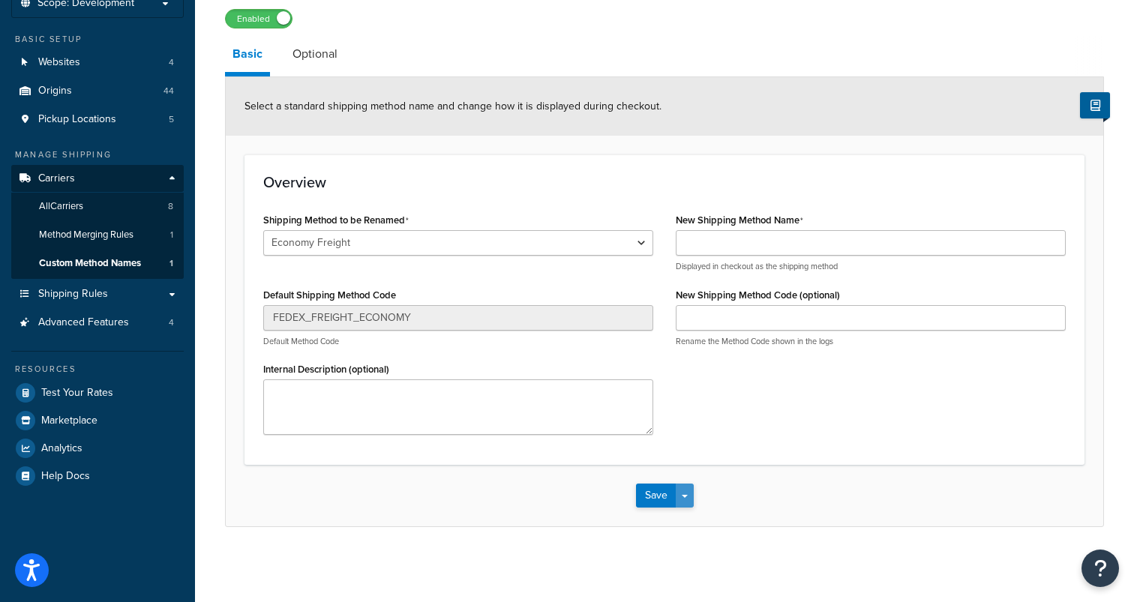
click at [686, 495] on span "button" at bounding box center [685, 496] width 6 height 3
click at [769, 473] on div "Save Save Dropdown Save and Edit Save and Duplicate Save and Create New" at bounding box center [664, 495] width 877 height 61
click at [73, 263] on span "Custom Method Names" at bounding box center [90, 263] width 102 height 13
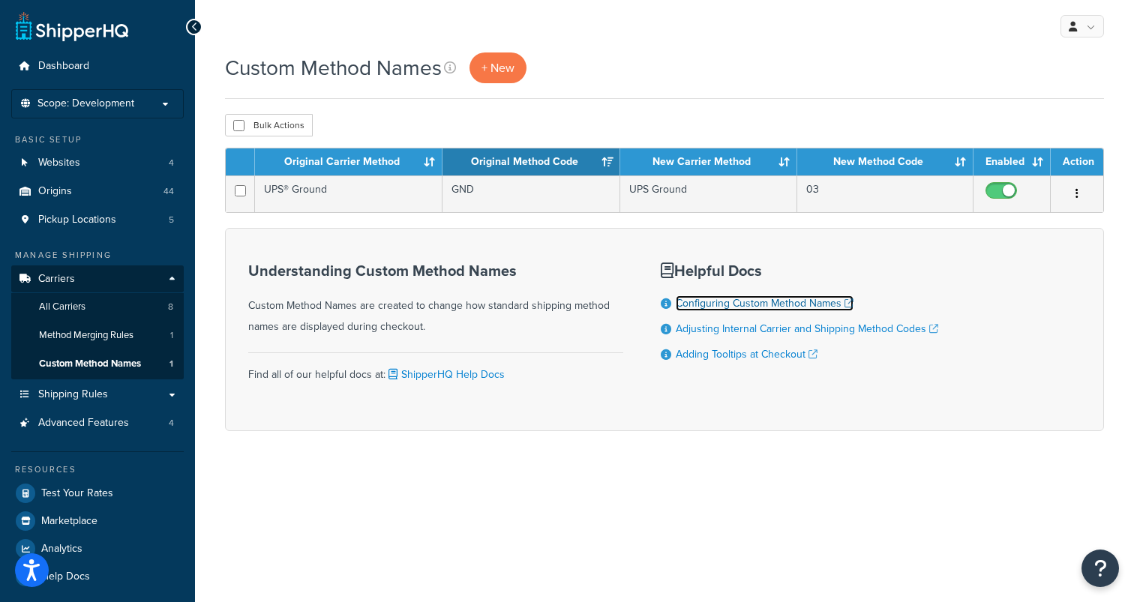
click at [792, 300] on link "Configuring Custom Method Names" at bounding box center [765, 303] width 178 height 16
